Goal: Transaction & Acquisition: Download file/media

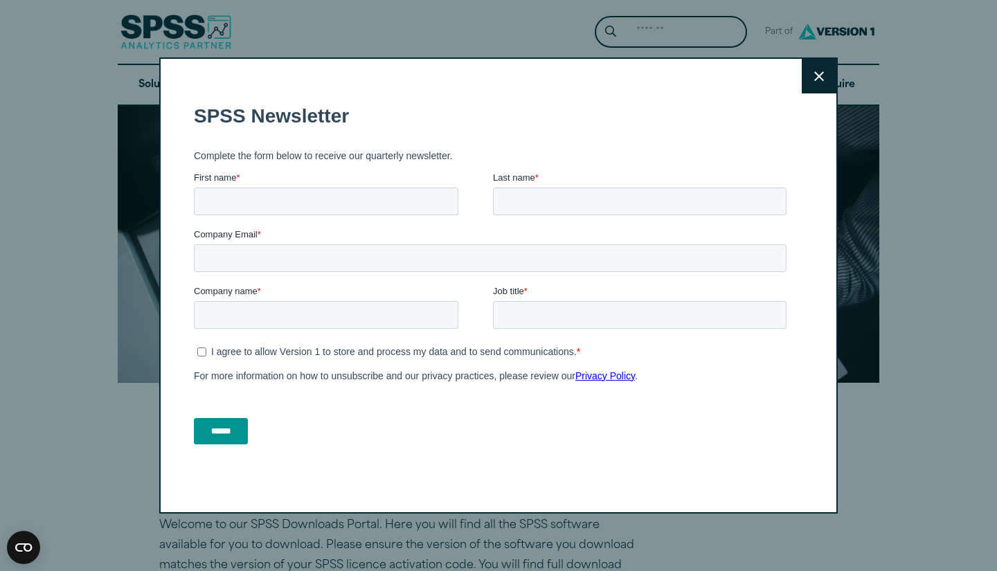
click at [822, 82] on button "Close" at bounding box center [818, 76] width 35 height 35
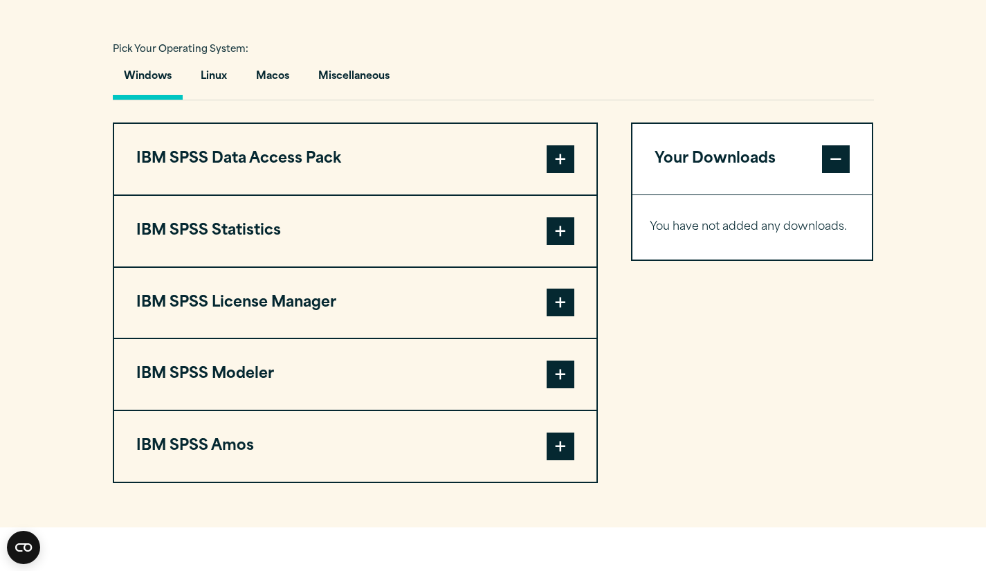
scroll to position [997, 0]
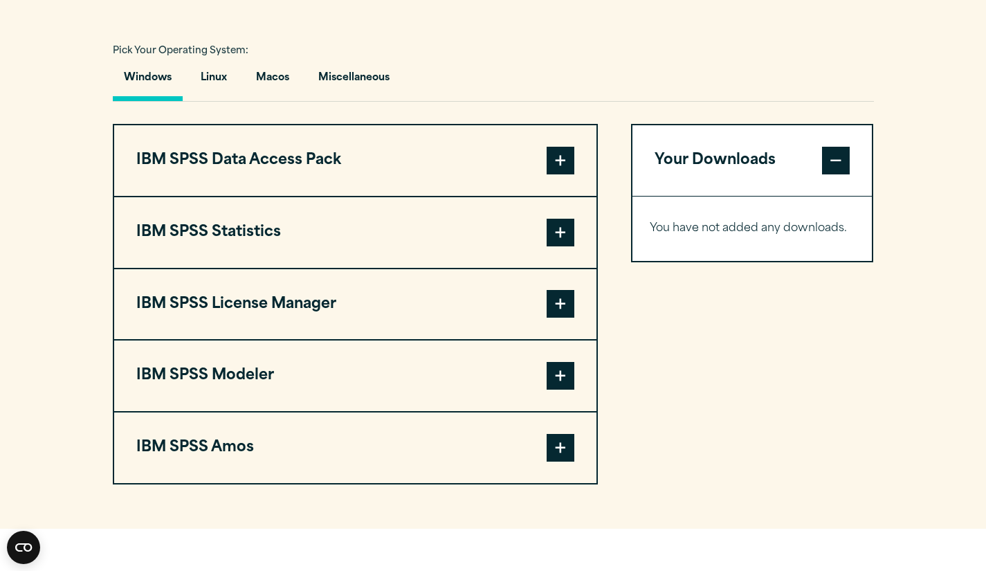
click at [566, 232] on span at bounding box center [561, 233] width 28 height 28
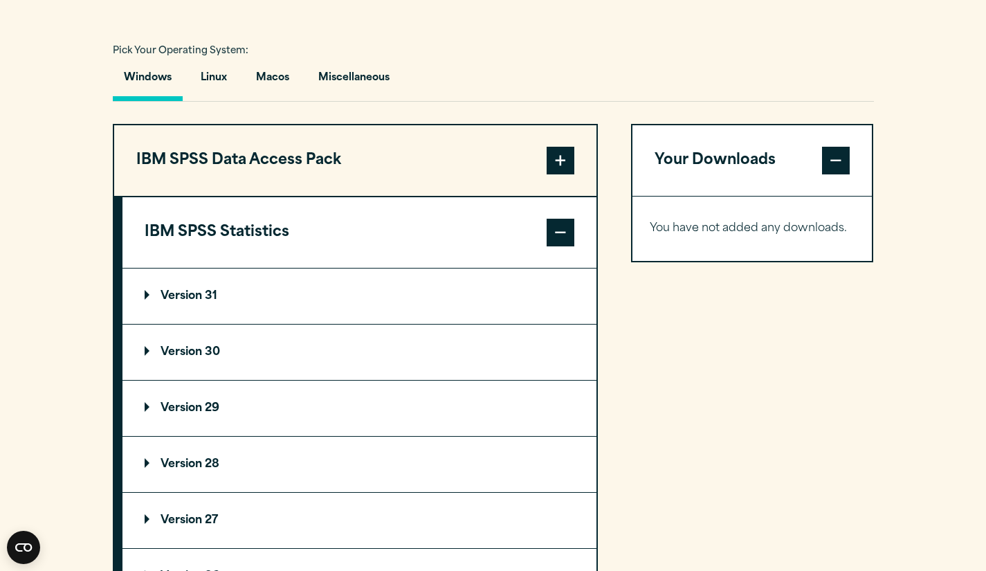
click at [314, 406] on summary "Version 29" at bounding box center [359, 408] width 474 height 55
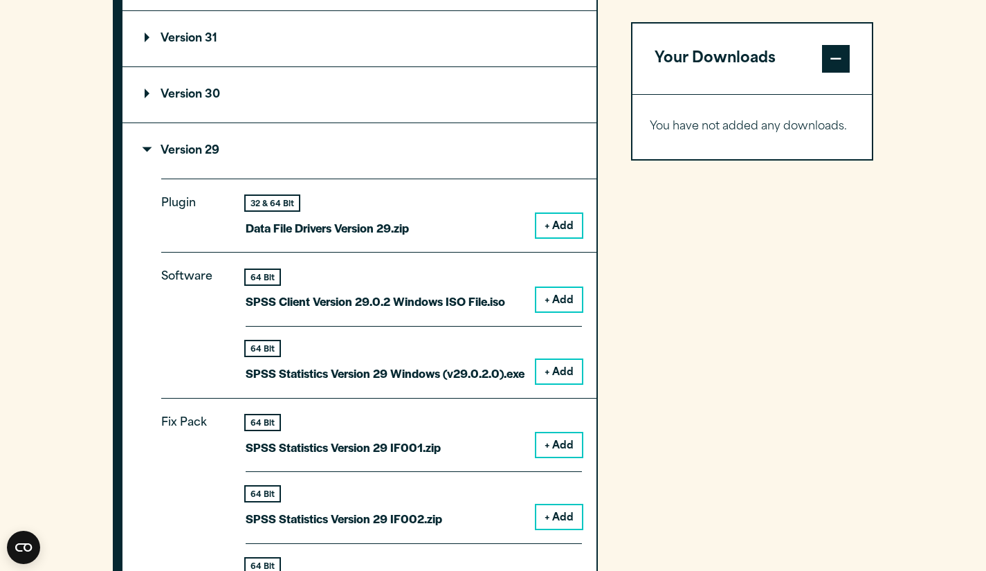
scroll to position [1254, 0]
click at [554, 372] on button "+ Add" at bounding box center [559, 373] width 46 height 24
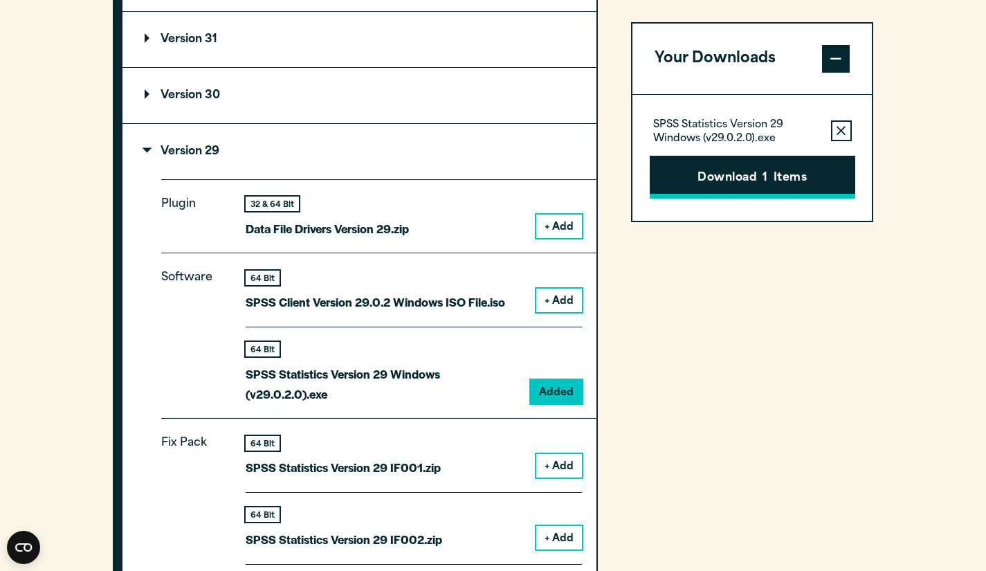
click at [742, 173] on button "Download 1 Items" at bounding box center [753, 177] width 206 height 43
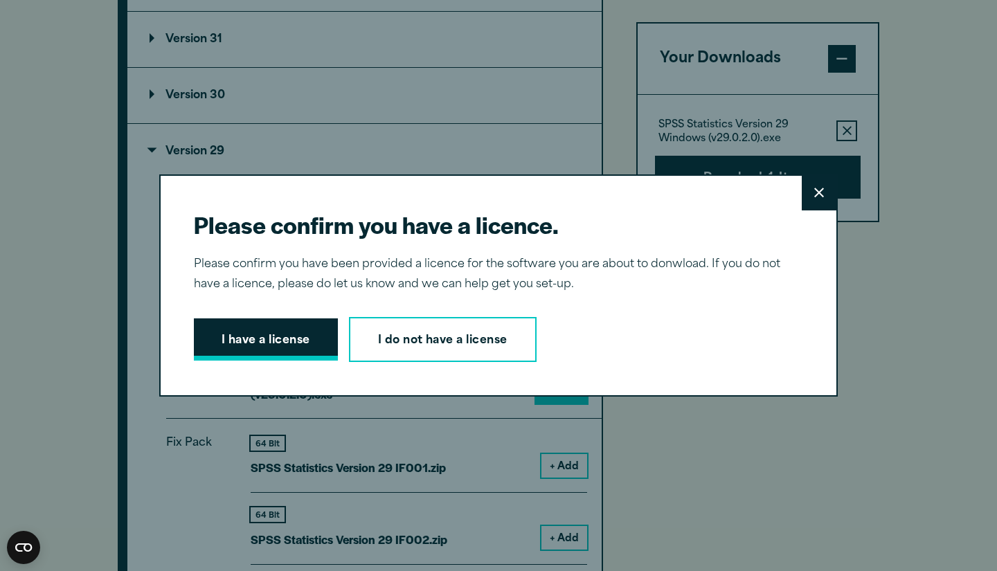
click at [278, 330] on button "I have a license" at bounding box center [266, 339] width 144 height 43
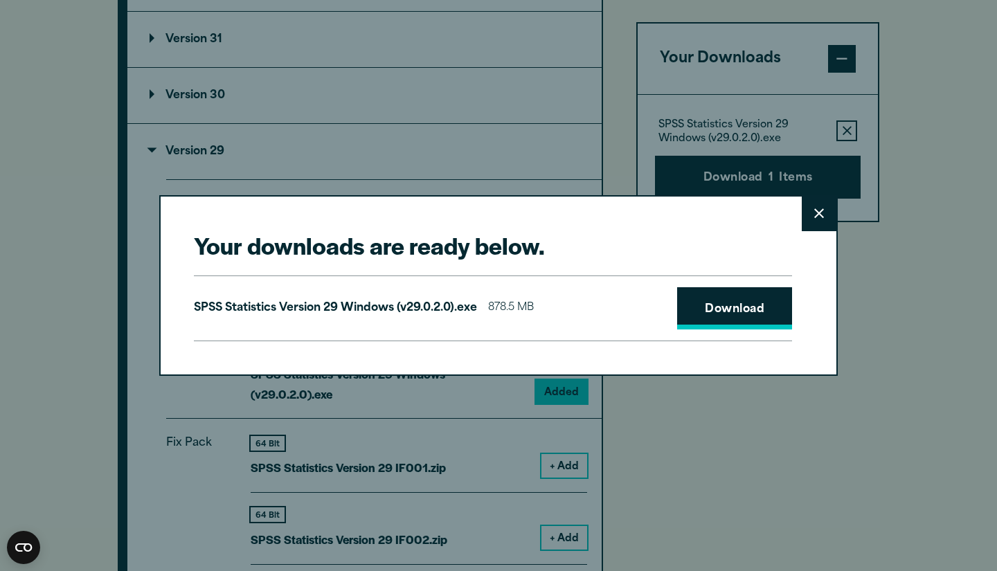
click at [743, 311] on link "Download" at bounding box center [734, 308] width 115 height 43
click at [814, 215] on icon at bounding box center [819, 214] width 10 height 10
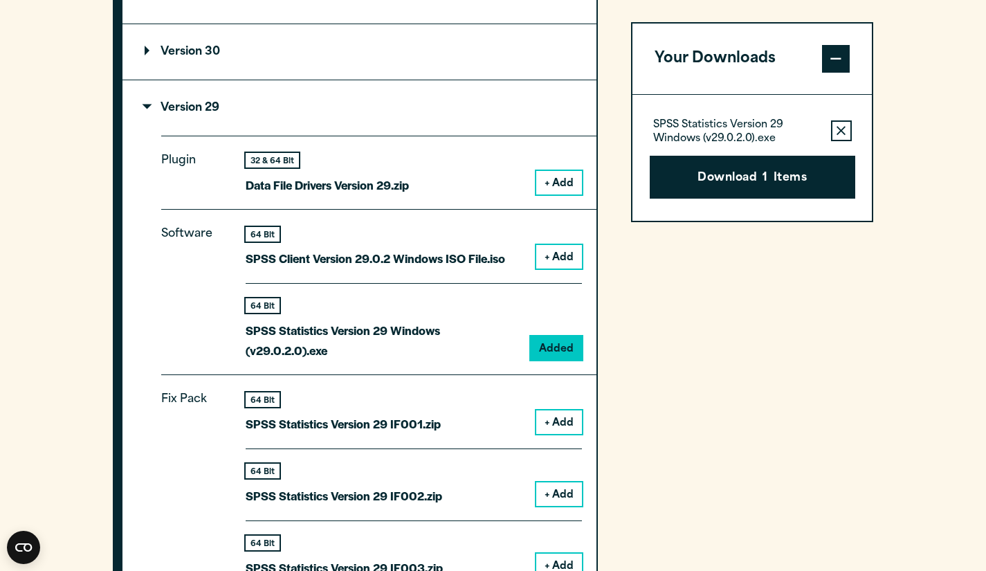
scroll to position [1296, 0]
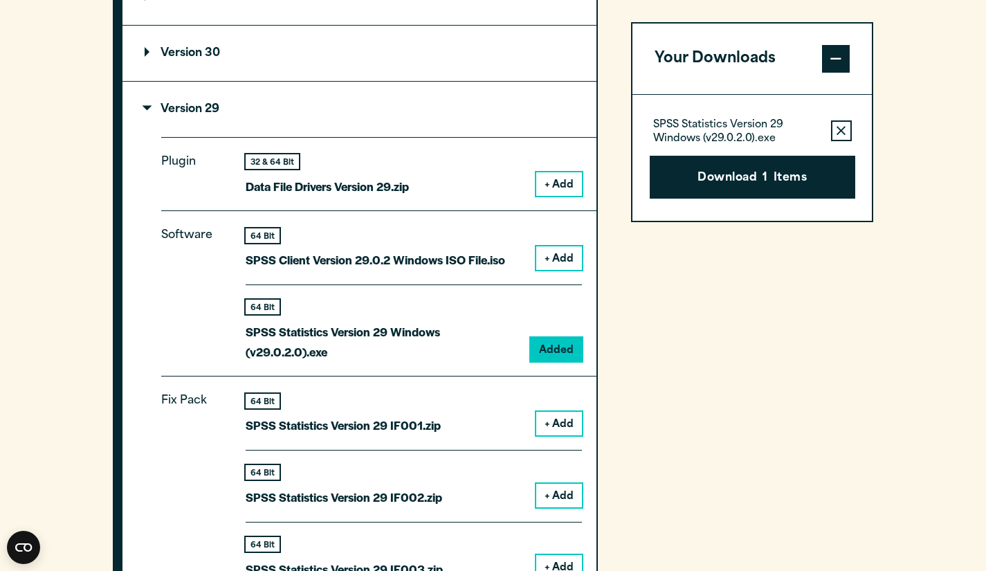
click at [574, 261] on button "+ Add" at bounding box center [559, 258] width 46 height 24
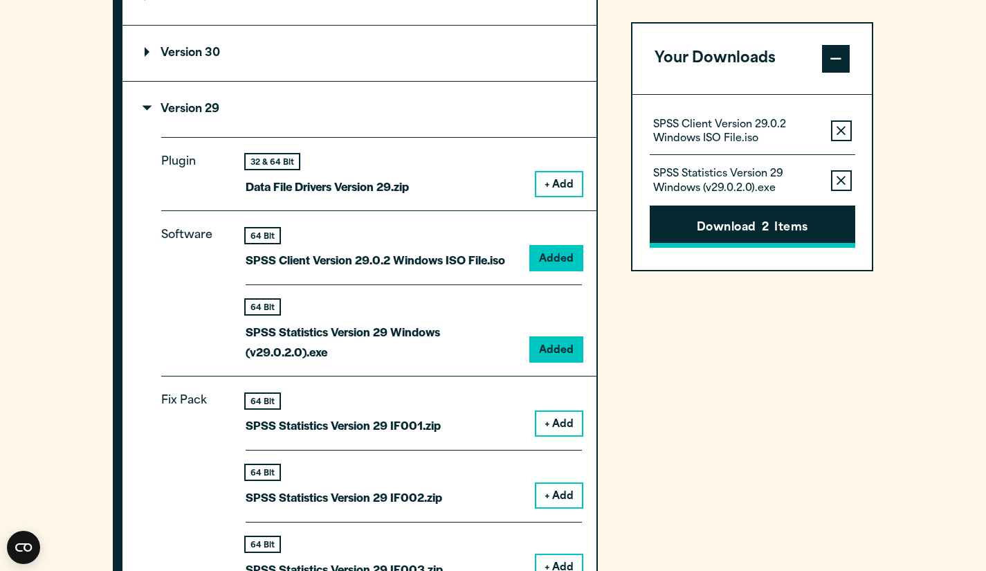
click at [738, 239] on button "Download 2 Items" at bounding box center [753, 227] width 206 height 43
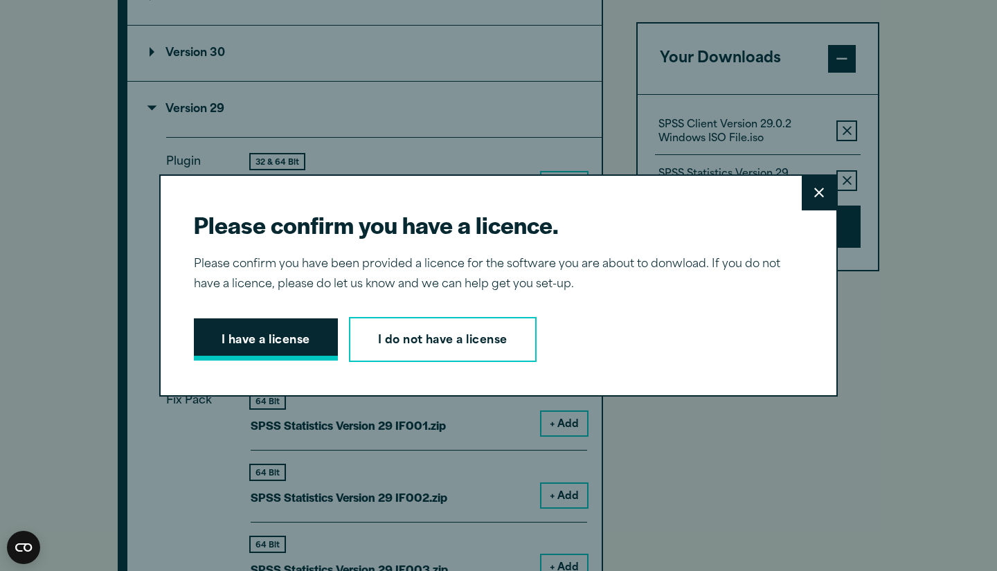
click at [311, 335] on button "I have a license" at bounding box center [266, 339] width 144 height 43
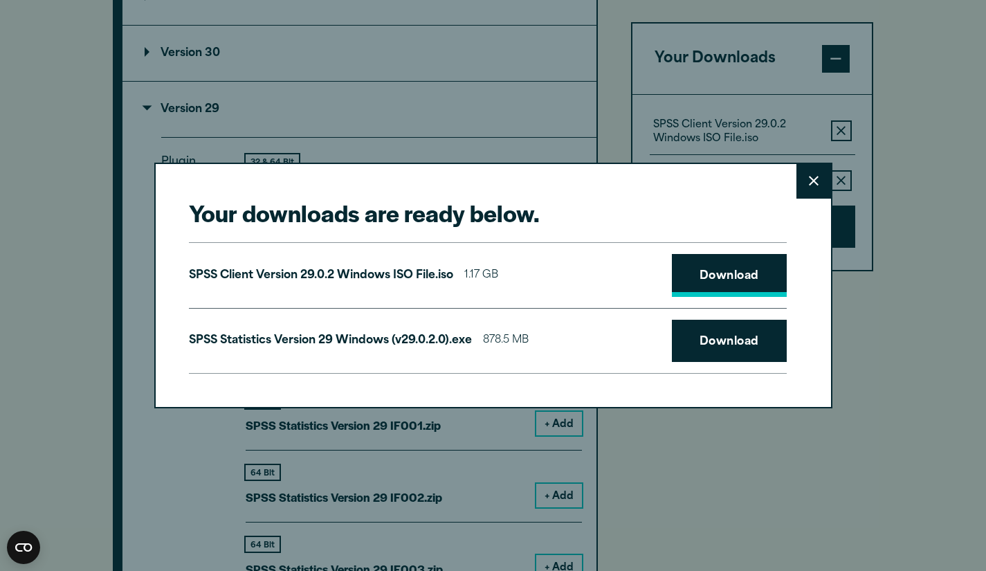
click at [742, 284] on link "Download" at bounding box center [729, 275] width 115 height 43
click at [819, 185] on button "Close" at bounding box center [814, 181] width 35 height 35
